Goal: Task Accomplishment & Management: Manage account settings

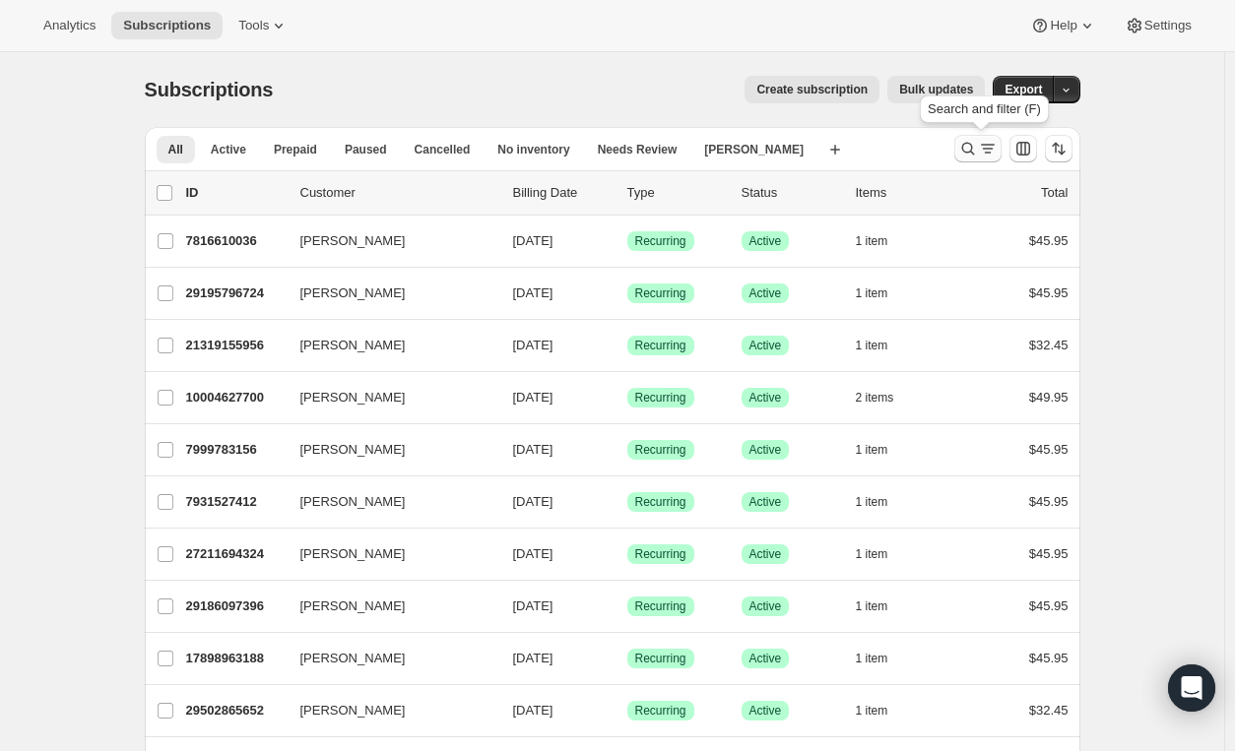
click at [974, 145] on icon "Search and filter results" at bounding box center [967, 149] width 13 height 13
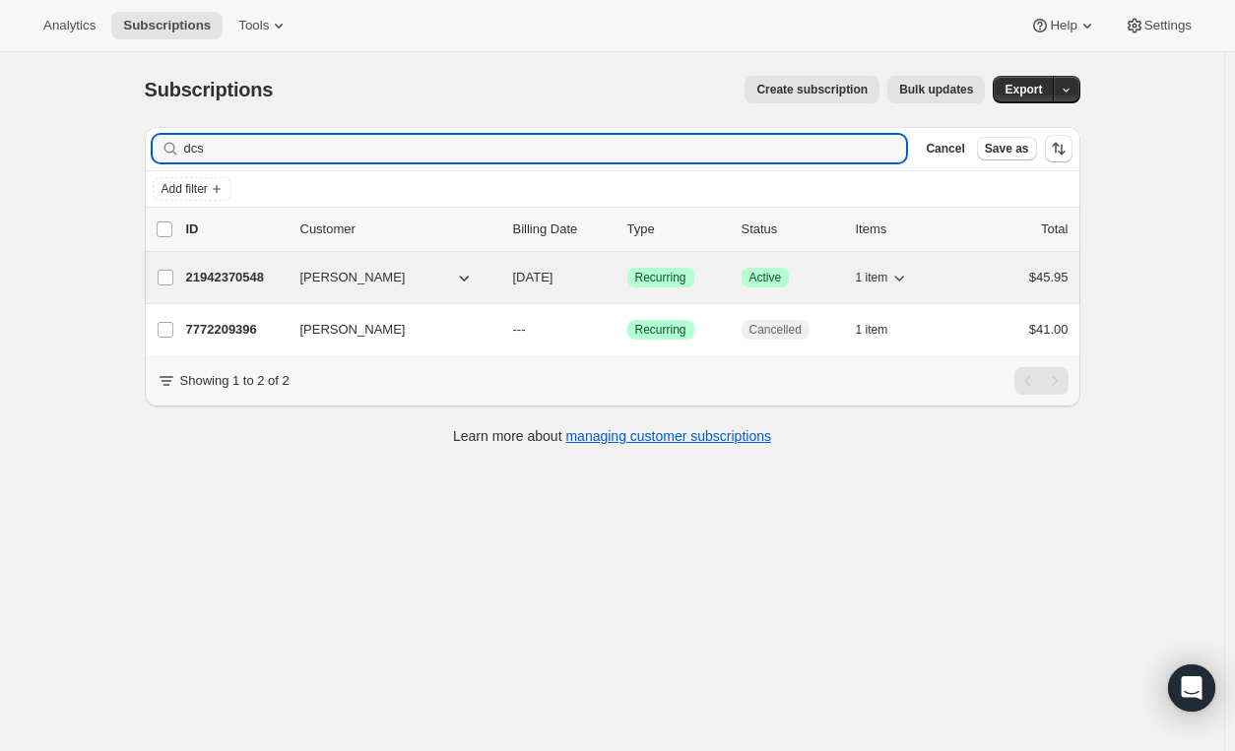
type input "dcs"
click at [832, 277] on p "Success Active" at bounding box center [790, 278] width 98 height 20
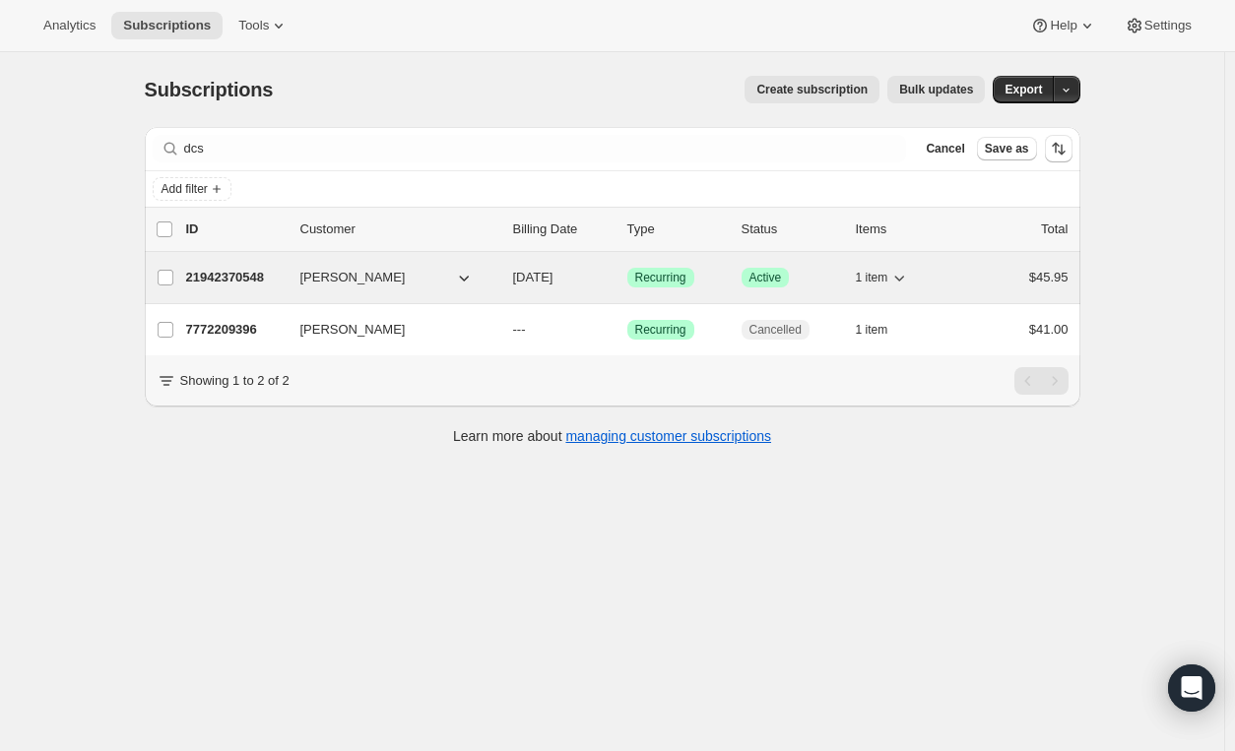
click at [832, 277] on p "Success Active" at bounding box center [790, 278] width 98 height 20
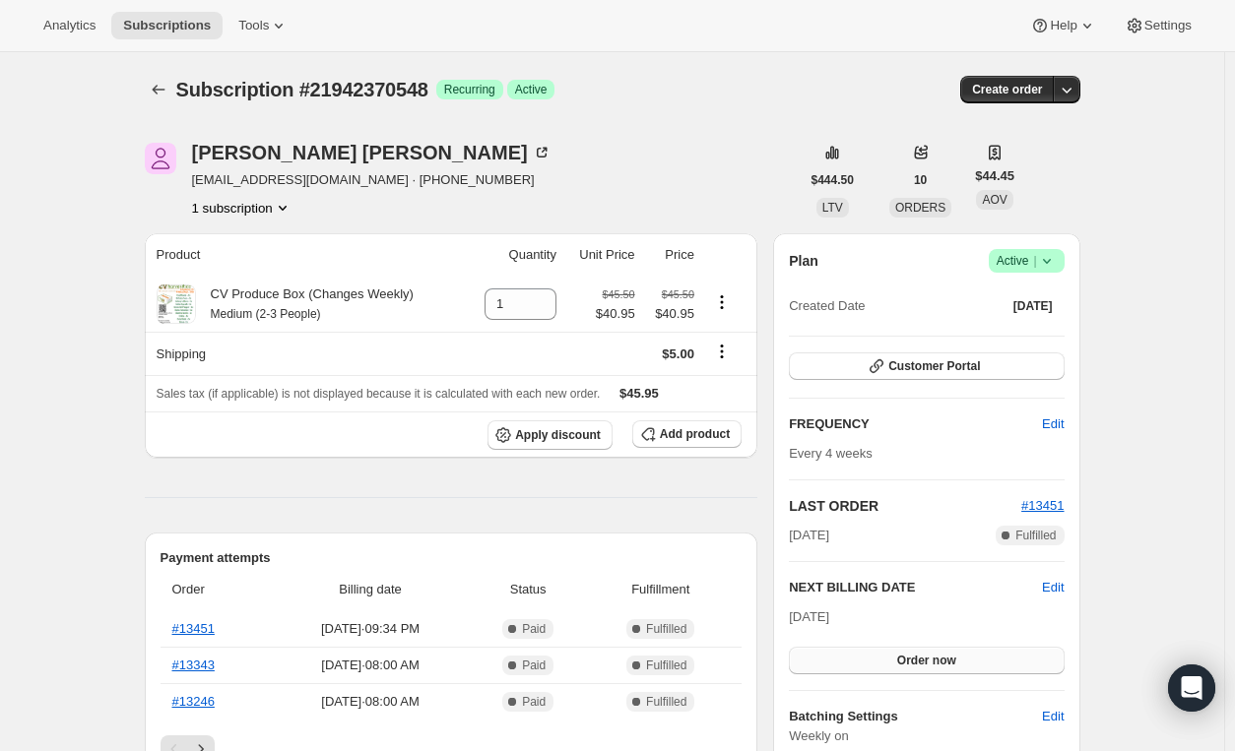
click at [896, 665] on button "Order now" at bounding box center [926, 661] width 275 height 28
click at [896, 663] on span "Click to confirm" at bounding box center [926, 661] width 90 height 16
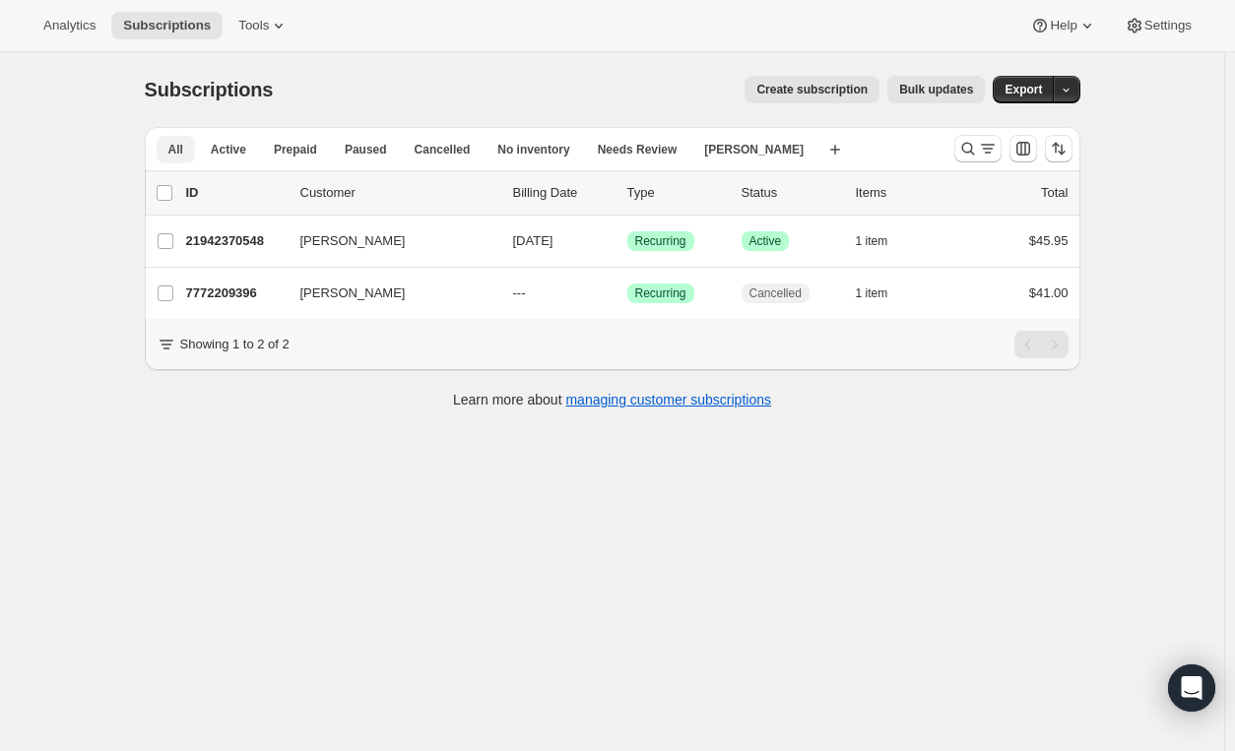
click at [181, 145] on span "All" at bounding box center [175, 150] width 15 height 16
click at [239, 149] on span "Active" at bounding box center [228, 150] width 35 height 16
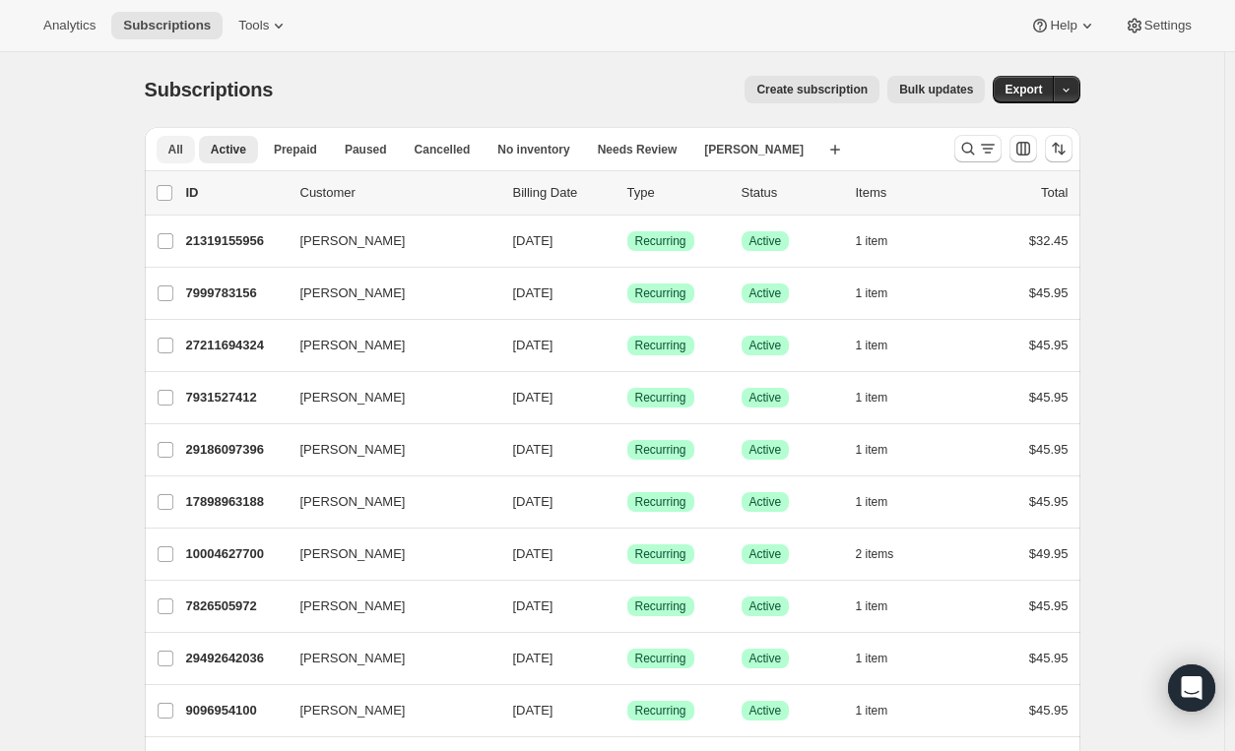
click at [194, 150] on button "All" at bounding box center [176, 150] width 38 height 28
